Goal: Answer question/provide support: Share knowledge or assist other users

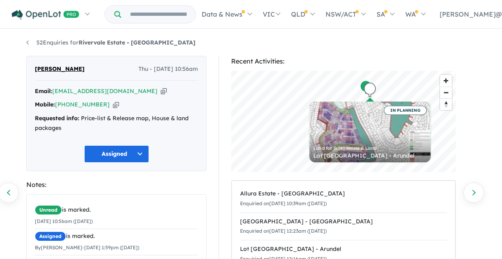
scroll to position [16, 0]
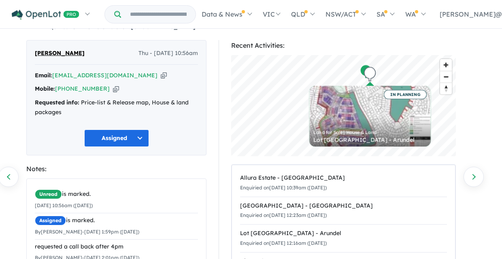
click at [141, 137] on button "Assigned" at bounding box center [116, 138] width 65 height 17
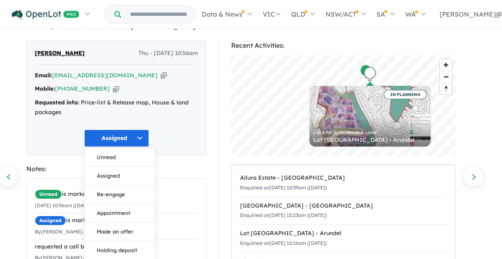
click at [216, 179] on div "Recent Activities: © Mapbox © OpenStreetMap Improve this map IN PLANNING Land f…" at bounding box center [347, 205] width 269 height 330
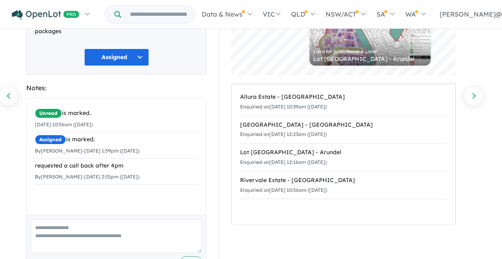
scroll to position [0, 0]
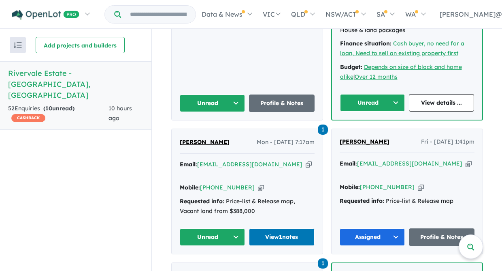
scroll to position [449, 0]
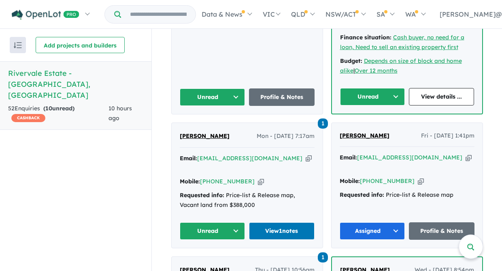
click at [235, 222] on button "Unread" at bounding box center [213, 230] width 66 height 17
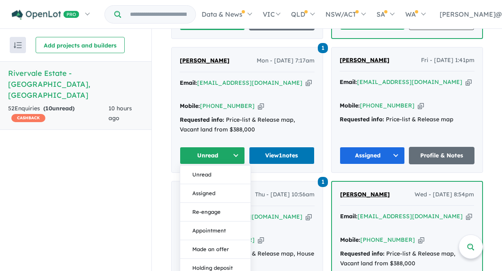
scroll to position [532, 0]
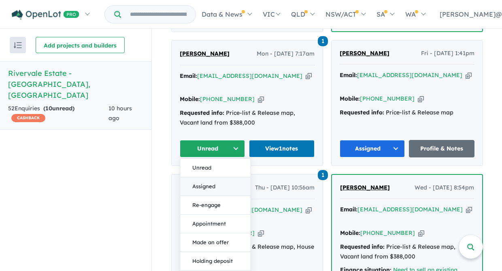
click at [213, 177] on button "Assigned" at bounding box center [215, 186] width 70 height 19
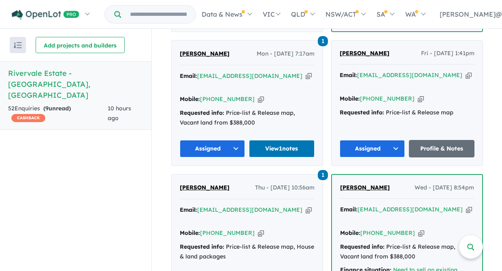
click at [234, 140] on button "Assigned" at bounding box center [213, 148] width 66 height 17
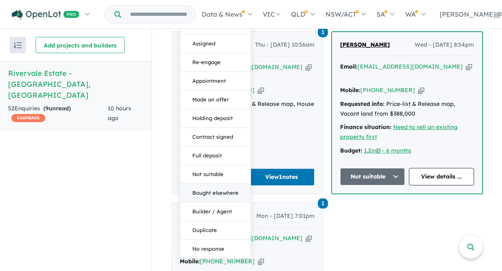
scroll to position [684, 0]
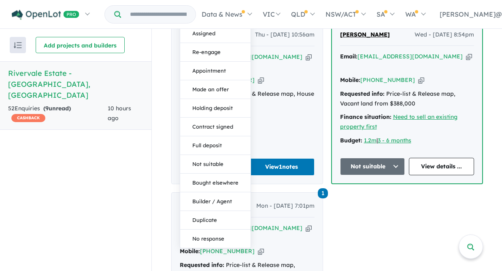
click at [340, 179] on div "Tony Tran Thu - 11/09/2025, 10:54pm Email: trannt9@gmali.com Copied! Mobile: +6…" at bounding box center [327, 12] width 312 height 611
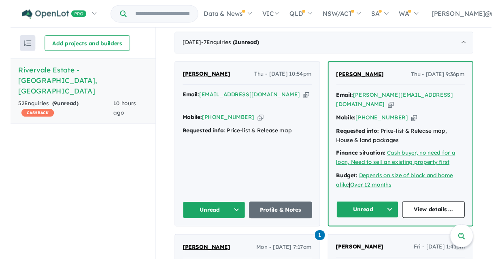
scroll to position [316, 0]
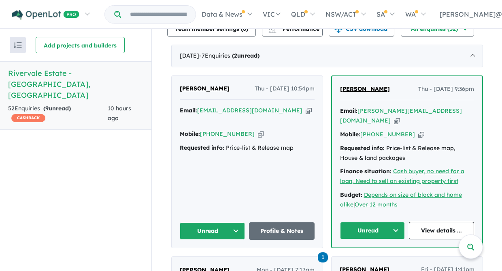
click at [191, 85] on span "[PERSON_NAME]" at bounding box center [205, 88] width 50 height 7
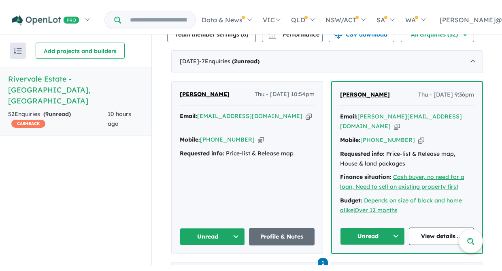
scroll to position [0, 0]
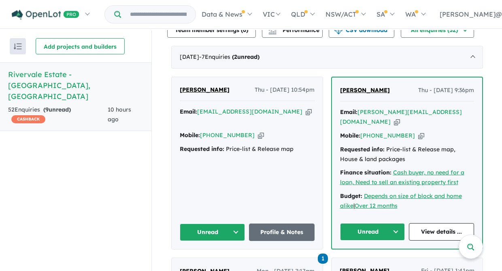
click at [357, 86] on span "Georgie Dimit" at bounding box center [365, 89] width 50 height 7
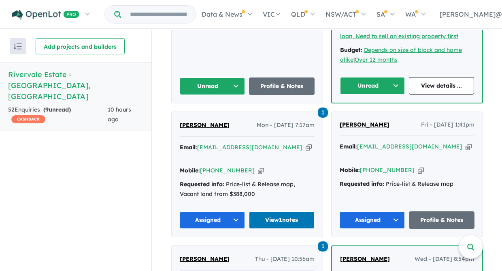
scroll to position [464, 0]
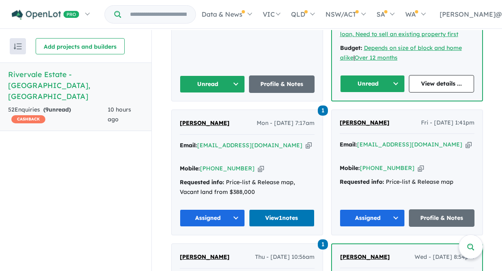
click at [192, 119] on span "Michael Keskic" at bounding box center [205, 122] width 50 height 7
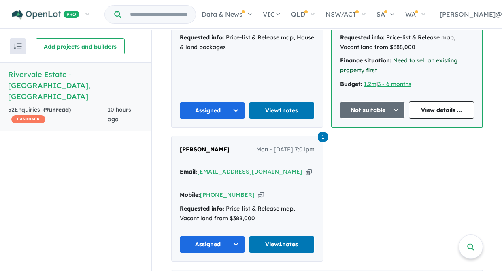
scroll to position [745, 0]
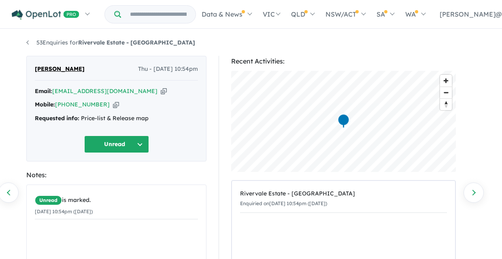
click at [141, 142] on button "Unread" at bounding box center [116, 144] width 65 height 17
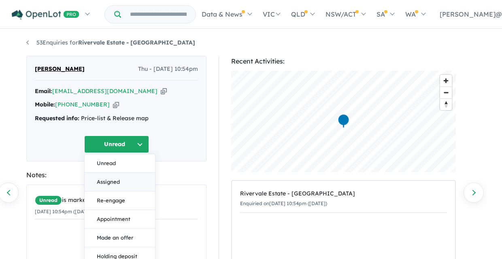
click at [115, 183] on button "Assigned" at bounding box center [120, 182] width 70 height 19
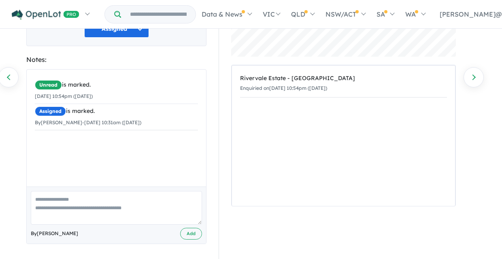
scroll to position [115, 0]
click at [47, 202] on textarea at bounding box center [116, 209] width 171 height 34
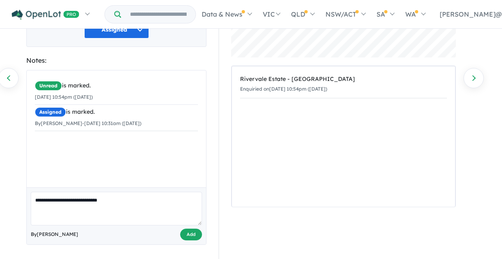
type textarea "**********"
click at [190, 232] on button "Add" at bounding box center [191, 235] width 22 height 12
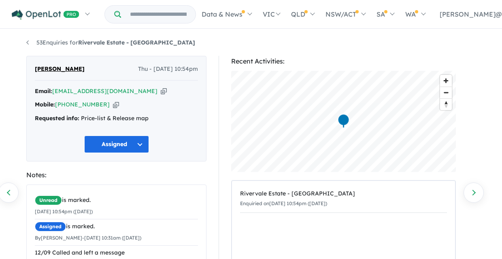
scroll to position [0, 0]
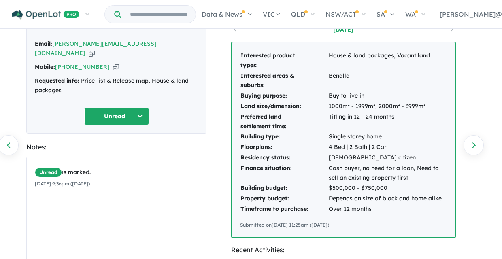
scroll to position [47, 0]
click at [140, 108] on button "Unread" at bounding box center [116, 116] width 65 height 17
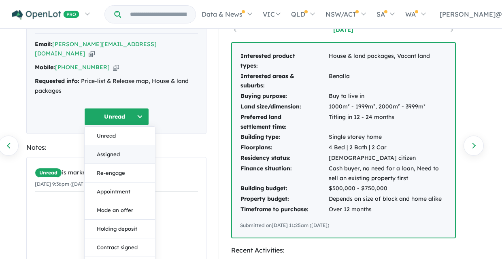
click at [118, 145] on button "Assigned" at bounding box center [120, 154] width 70 height 19
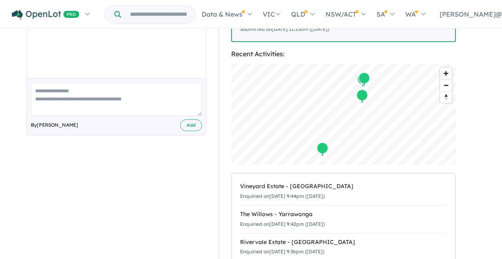
scroll to position [245, 0]
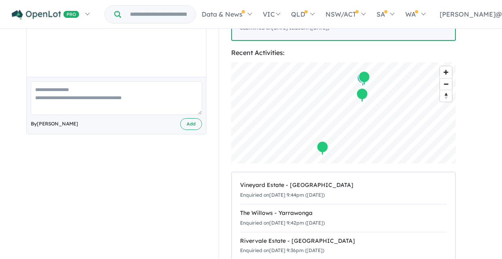
click at [43, 81] on textarea at bounding box center [116, 98] width 171 height 34
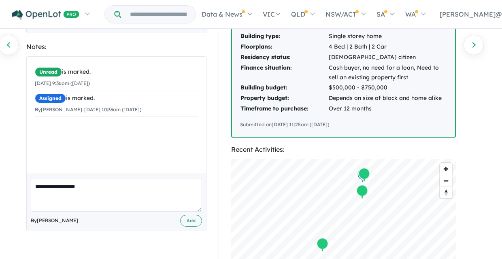
scroll to position [149, 0]
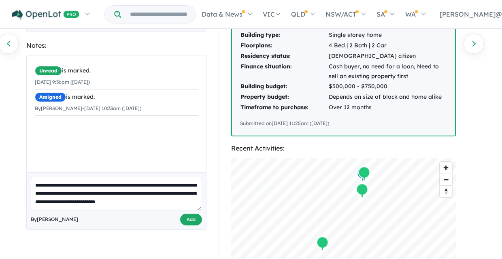
type textarea "**********"
click at [194, 214] on button "Add" at bounding box center [191, 220] width 22 height 12
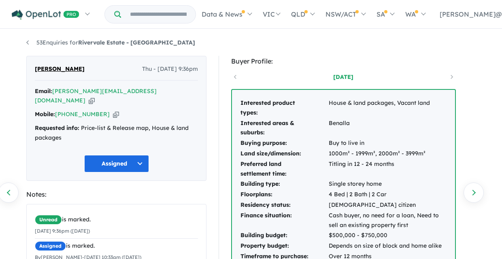
scroll to position [0, 0]
